Goal: Transaction & Acquisition: Purchase product/service

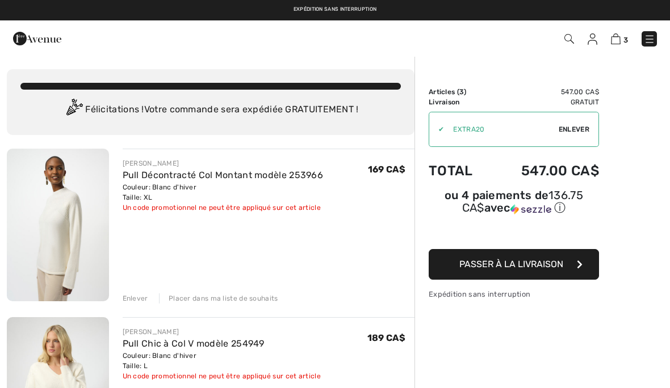
click at [579, 129] on span "Enlever" at bounding box center [574, 129] width 31 height 10
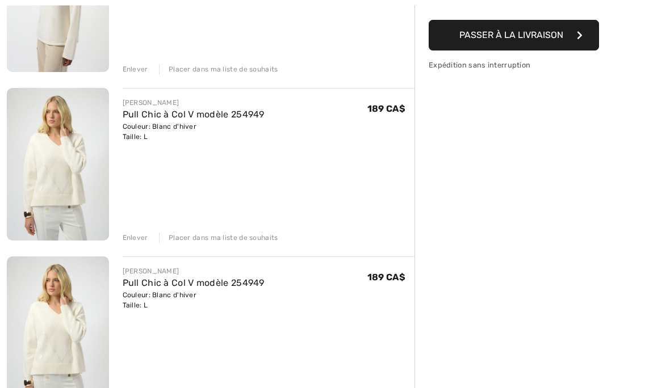
scroll to position [244, 0]
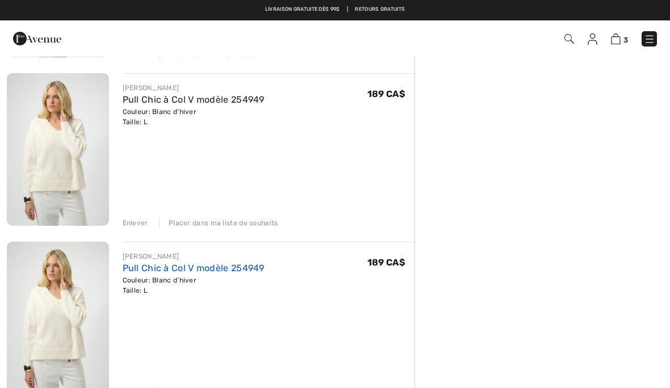
click at [185, 267] on link "Pull Chic à Col V modèle 254949" at bounding box center [194, 268] width 142 height 11
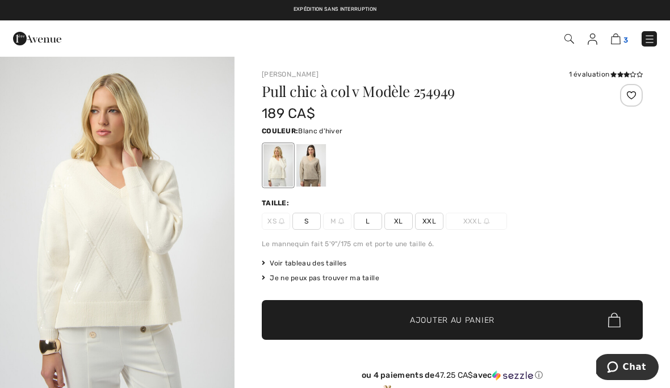
click at [619, 40] on img at bounding box center [616, 38] width 10 height 11
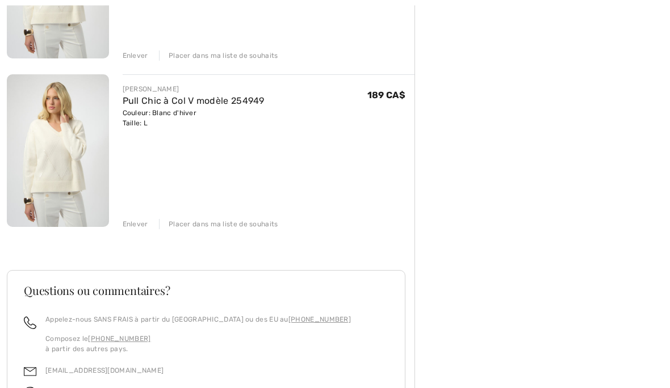
scroll to position [416, 0]
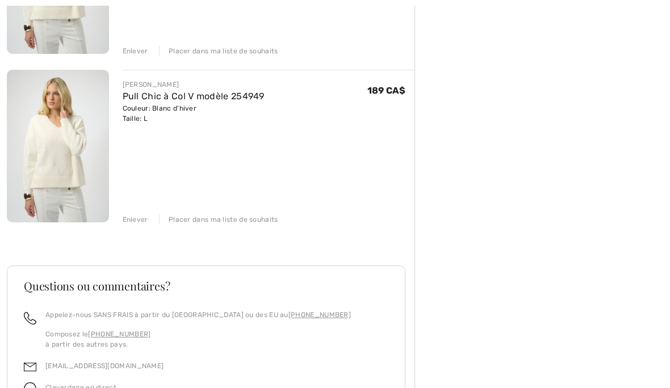
click at [137, 220] on div "Enlever" at bounding box center [136, 220] width 26 height 10
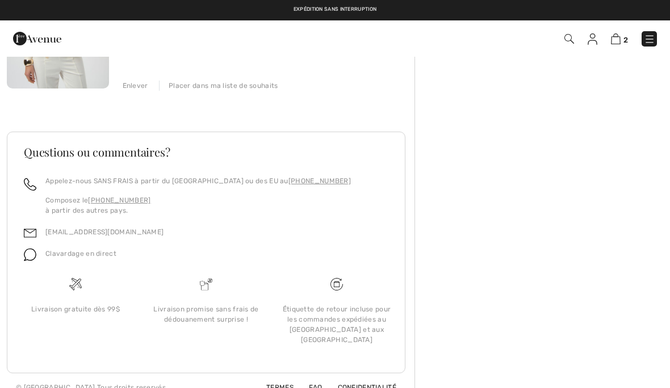
scroll to position [385, 0]
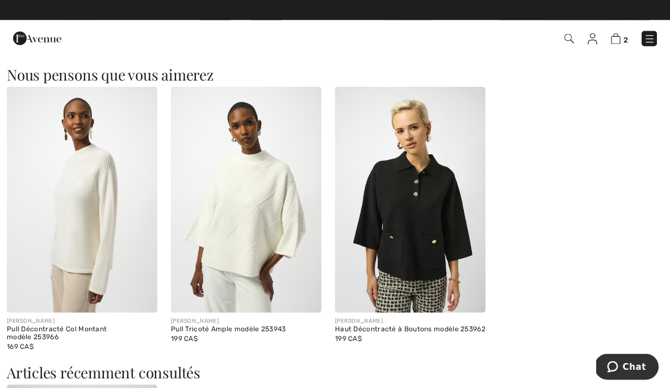
scroll to position [924, 0]
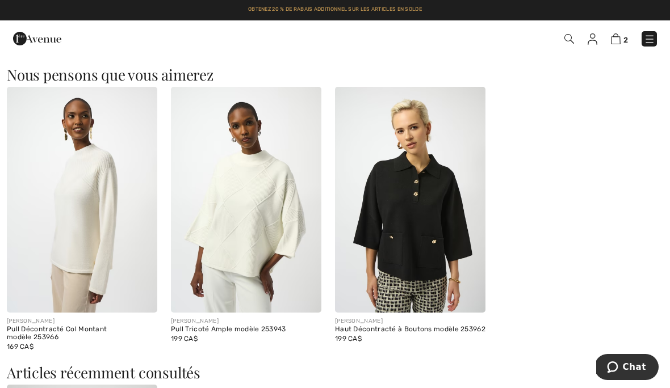
click at [266, 234] on img at bounding box center [246, 200] width 150 height 226
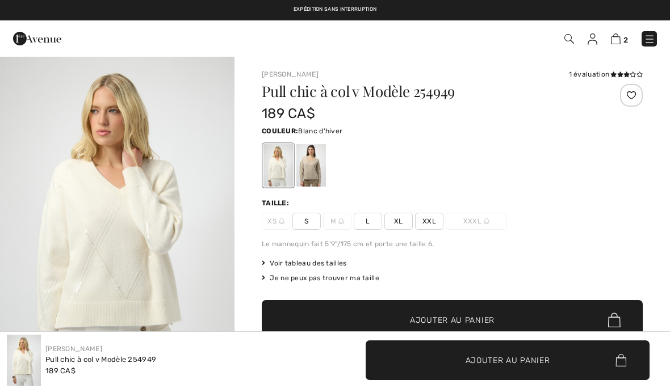
scroll to position [975, 0]
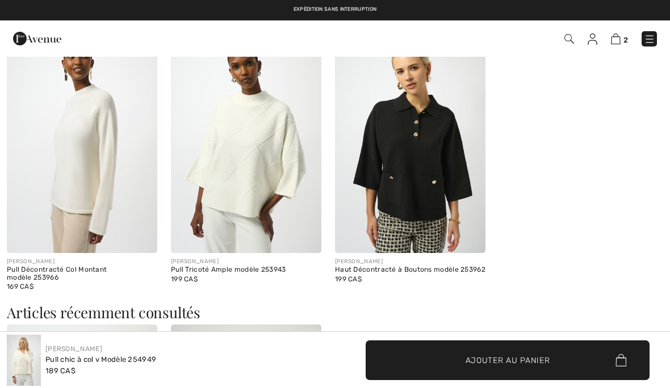
checkbox input "true"
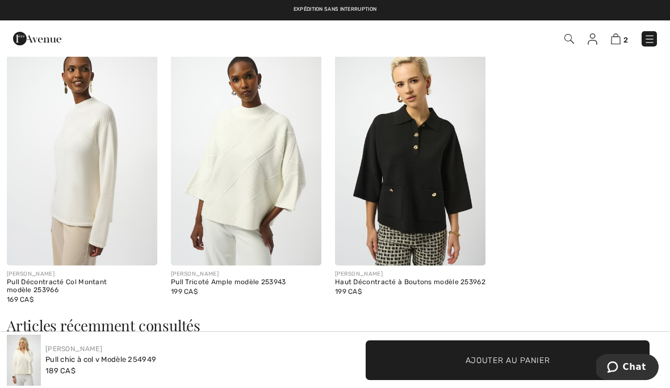
scroll to position [0, 0]
click at [70, 156] on img at bounding box center [82, 153] width 150 height 226
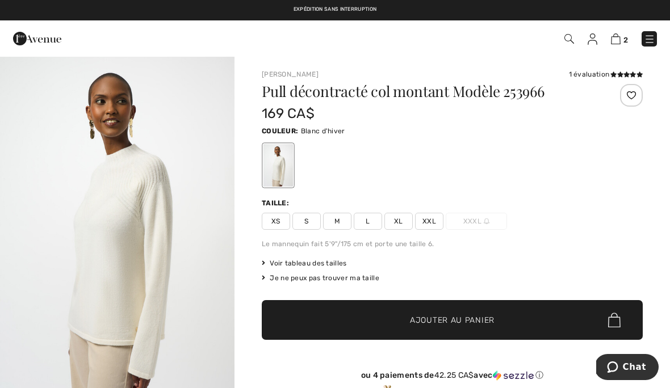
click at [364, 220] on span "L" at bounding box center [368, 221] width 28 height 17
click at [504, 319] on span "✔ Ajouté au panier Ajouter au panier" at bounding box center [452, 320] width 381 height 40
click at [617, 37] on img at bounding box center [616, 38] width 10 height 11
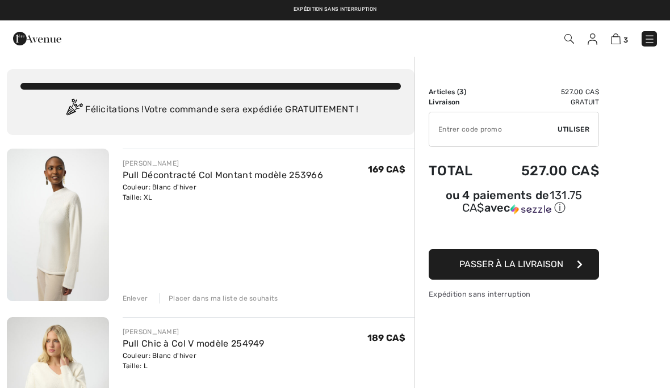
click at [523, 266] on span "Passer à la livraison" at bounding box center [511, 264] width 104 height 11
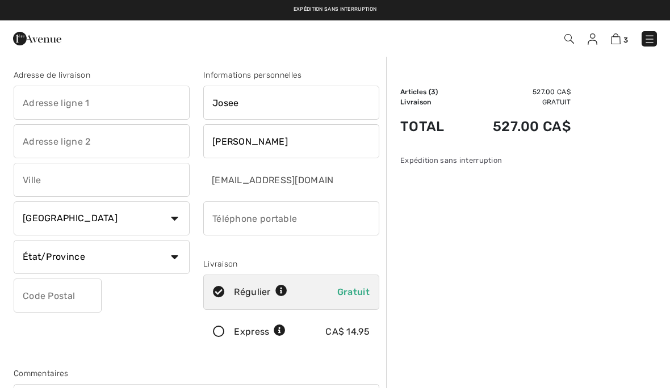
click at [44, 103] on input "text" at bounding box center [102, 103] width 176 height 34
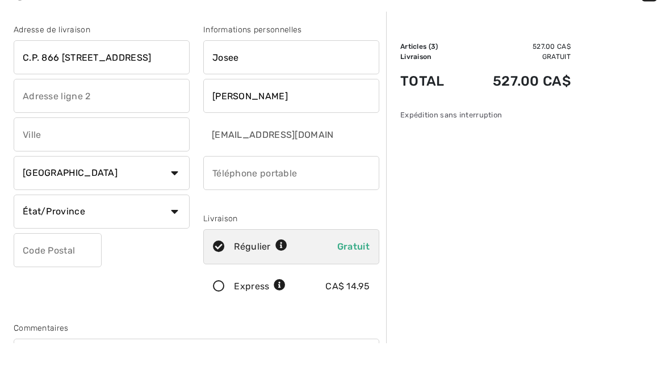
type input "C.P. 866 [STREET_ADDRESS]"
click at [53, 163] on input "text" at bounding box center [102, 180] width 176 height 34
type input "Hearst"
click at [313, 202] on input "phone" at bounding box center [291, 219] width 176 height 34
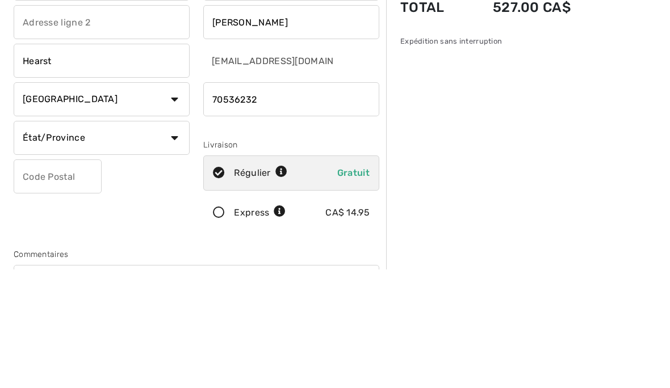
type input "7053623213"
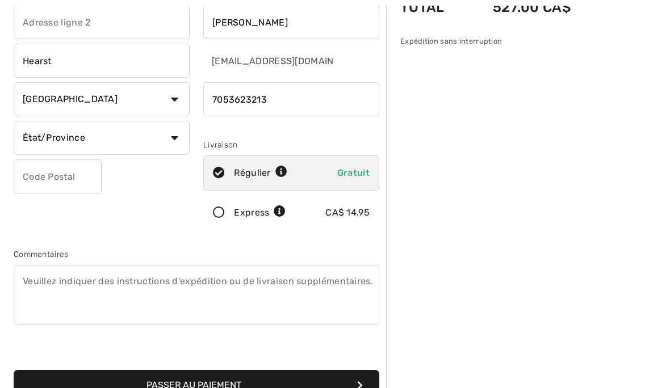
click at [65, 169] on input "text" at bounding box center [58, 177] width 88 height 34
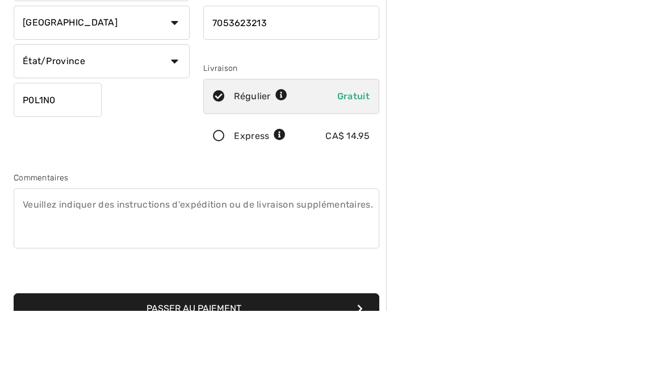
scroll to position [196, 0]
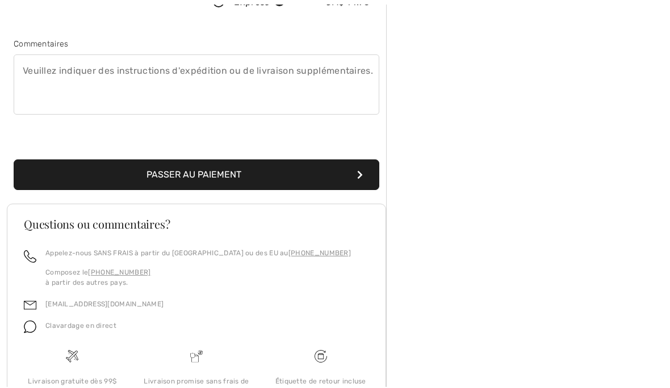
type input "P0L1N0"
click at [104, 181] on button "Passer au paiement" at bounding box center [197, 176] width 366 height 31
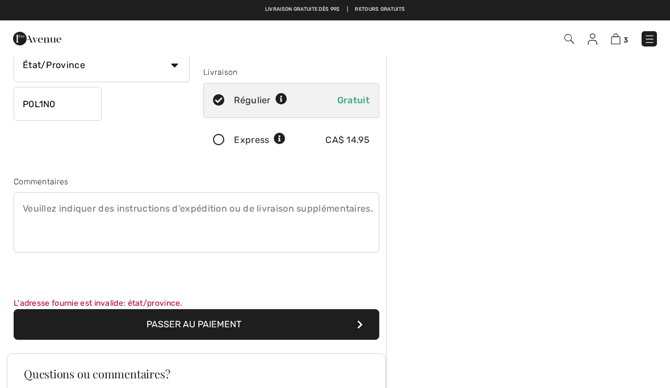
scroll to position [146, 0]
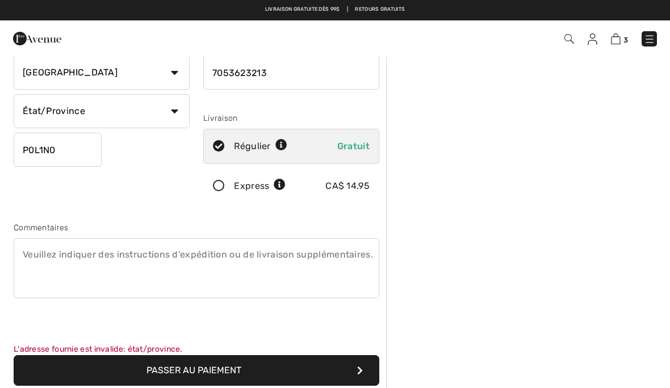
click at [171, 108] on select "État/Province [GEOGRAPHIC_DATA][PERSON_NAME][GEOGRAPHIC_DATA] [GEOGRAPHIC_DATA]…" at bounding box center [102, 111] width 176 height 34
select select "ON"
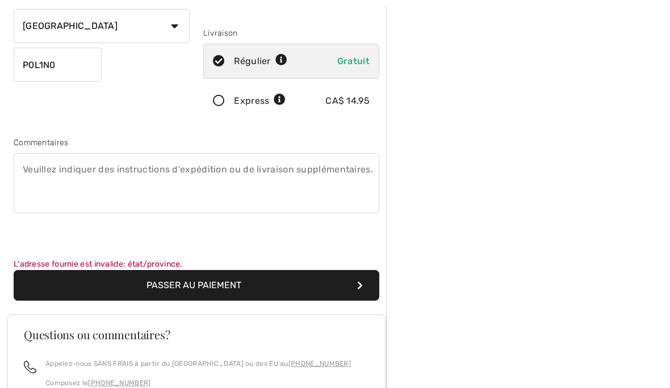
scroll to position [234, 0]
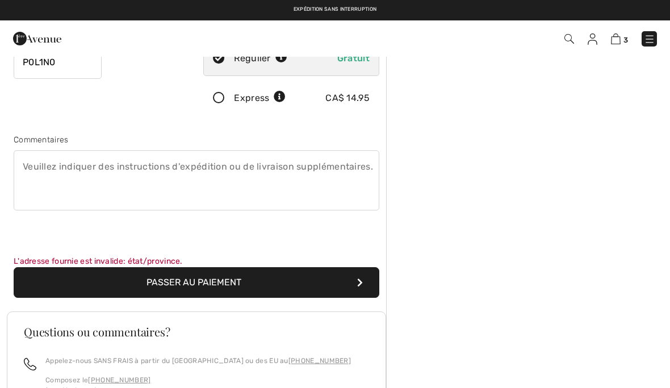
click at [228, 285] on button "Passer au paiement" at bounding box center [197, 282] width 366 height 31
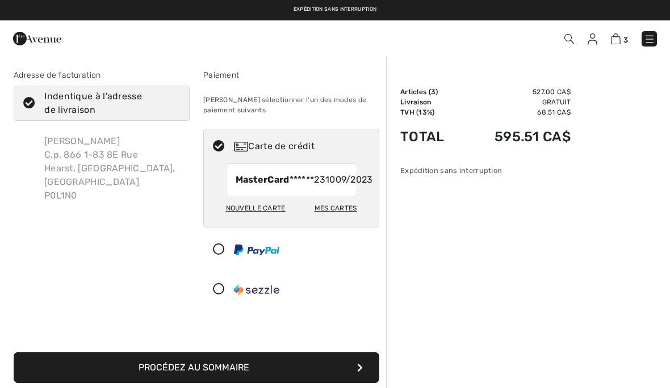
click at [343, 218] on div "Mes cartes" at bounding box center [336, 208] width 43 height 19
radio input "true"
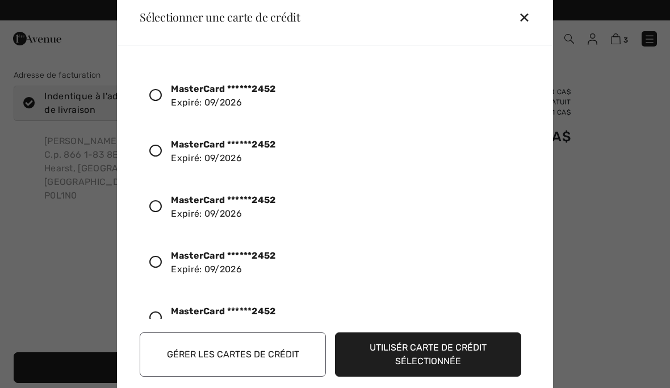
click at [164, 94] on div at bounding box center [160, 95] width 22 height 19
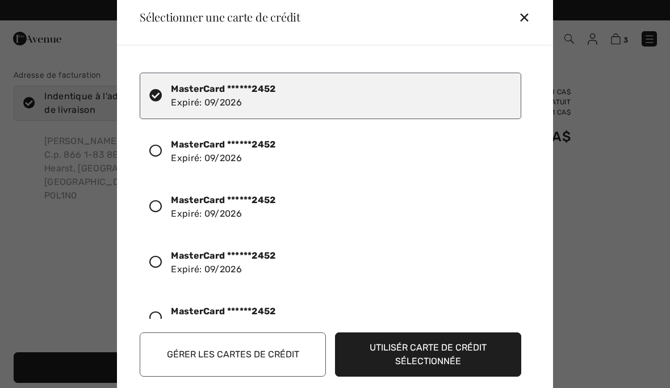
click at [470, 358] on button "Utilisér carte de crédit sélectionnée" at bounding box center [428, 355] width 186 height 44
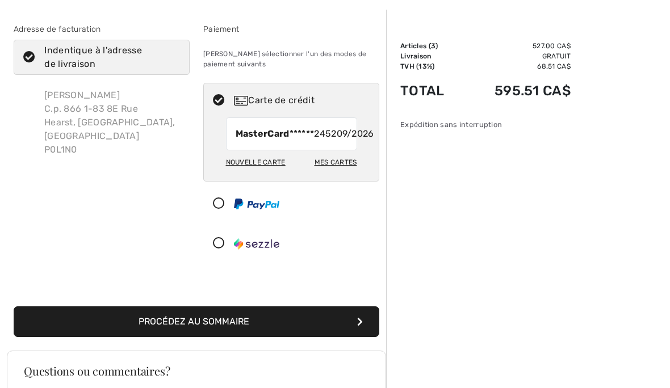
scroll to position [81, 0]
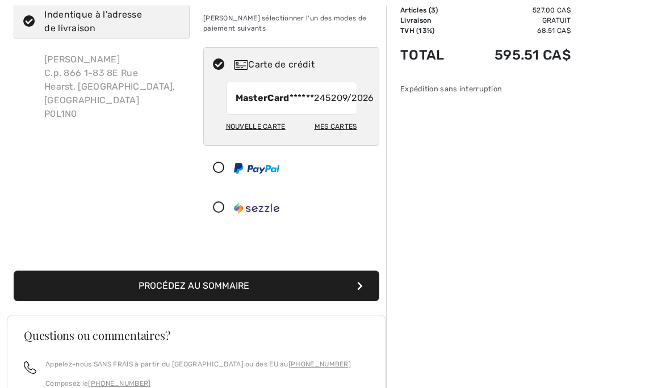
click at [159, 300] on button "Procédez au sommaire" at bounding box center [197, 286] width 366 height 31
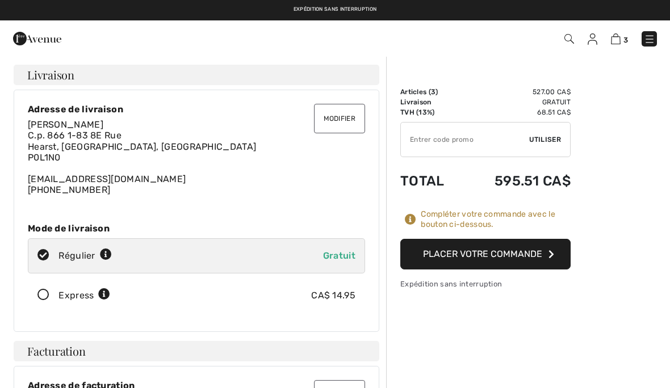
click at [501, 254] on button "Placer votre commande" at bounding box center [485, 254] width 170 height 31
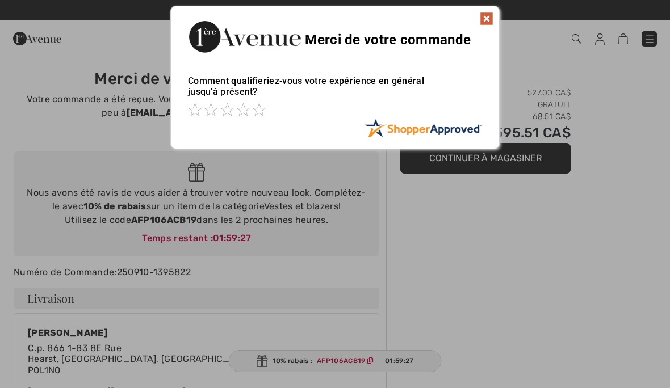
click at [632, 90] on div "Sorry! Something went wrong. Close Merci de votre commande Comment qualifieriez…" at bounding box center [335, 77] width 670 height 155
